Goal: Navigation & Orientation: Find specific page/section

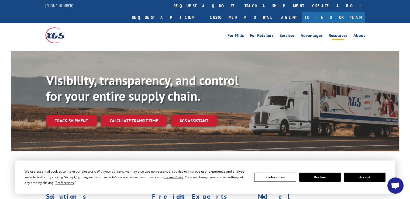
click at [335, 33] on link "Resources" at bounding box center [338, 36] width 19 height 6
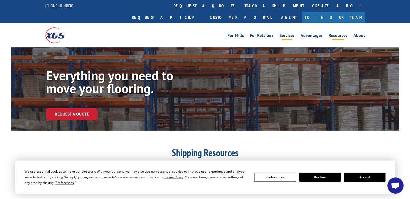
click at [282, 33] on link "Services" at bounding box center [287, 36] width 15 height 6
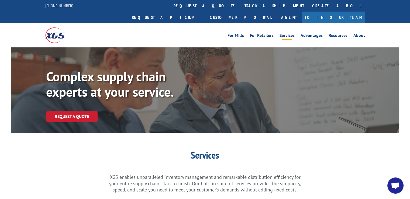
scroll to position [189, 0]
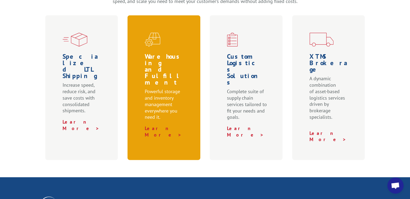
click at [174, 53] on h1 "Warehousing and Fulfillment" at bounding box center [165, 70] width 40 height 35
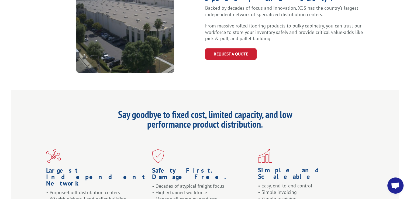
scroll to position [566, 0]
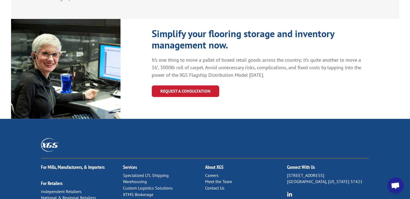
scroll to position [615, 0]
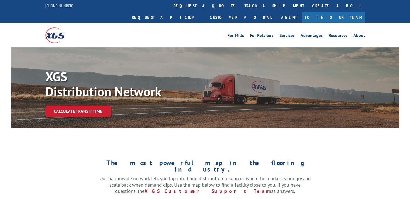
scroll to position [189, 0]
